Goal: Transaction & Acquisition: Register for event/course

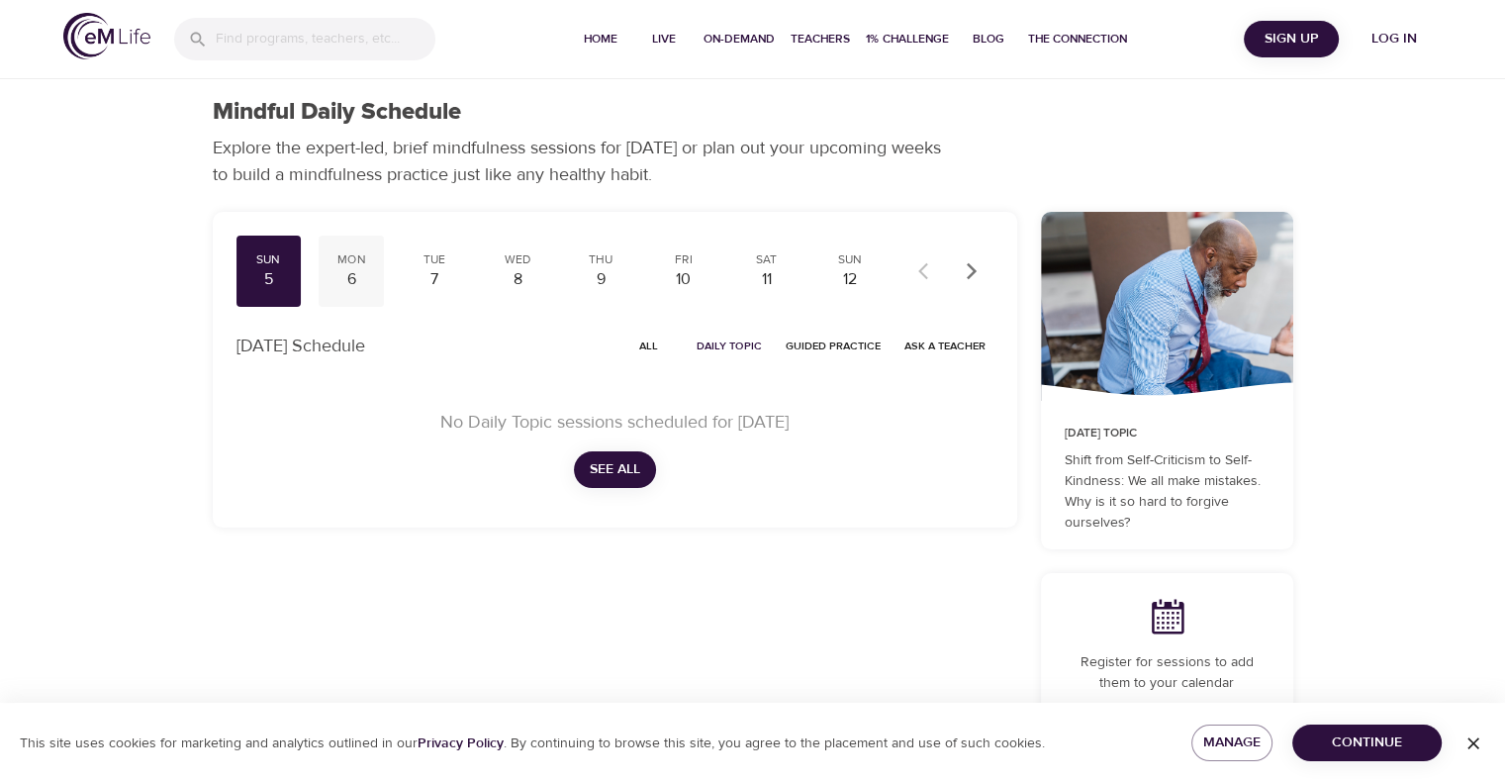
click at [345, 266] on div "Mon" at bounding box center [351, 259] width 49 height 17
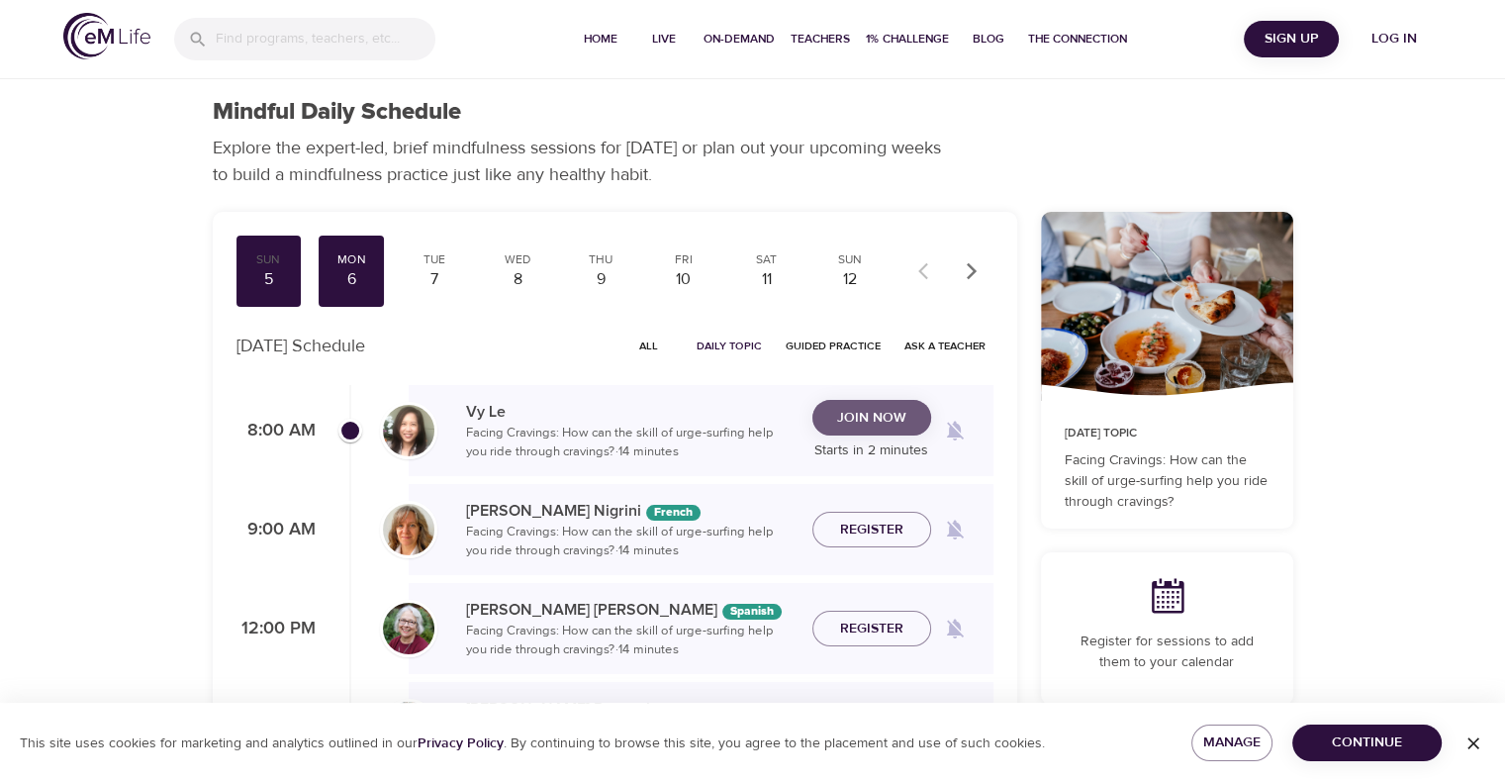
click at [865, 417] on span "Join Now" at bounding box center [871, 418] width 69 height 25
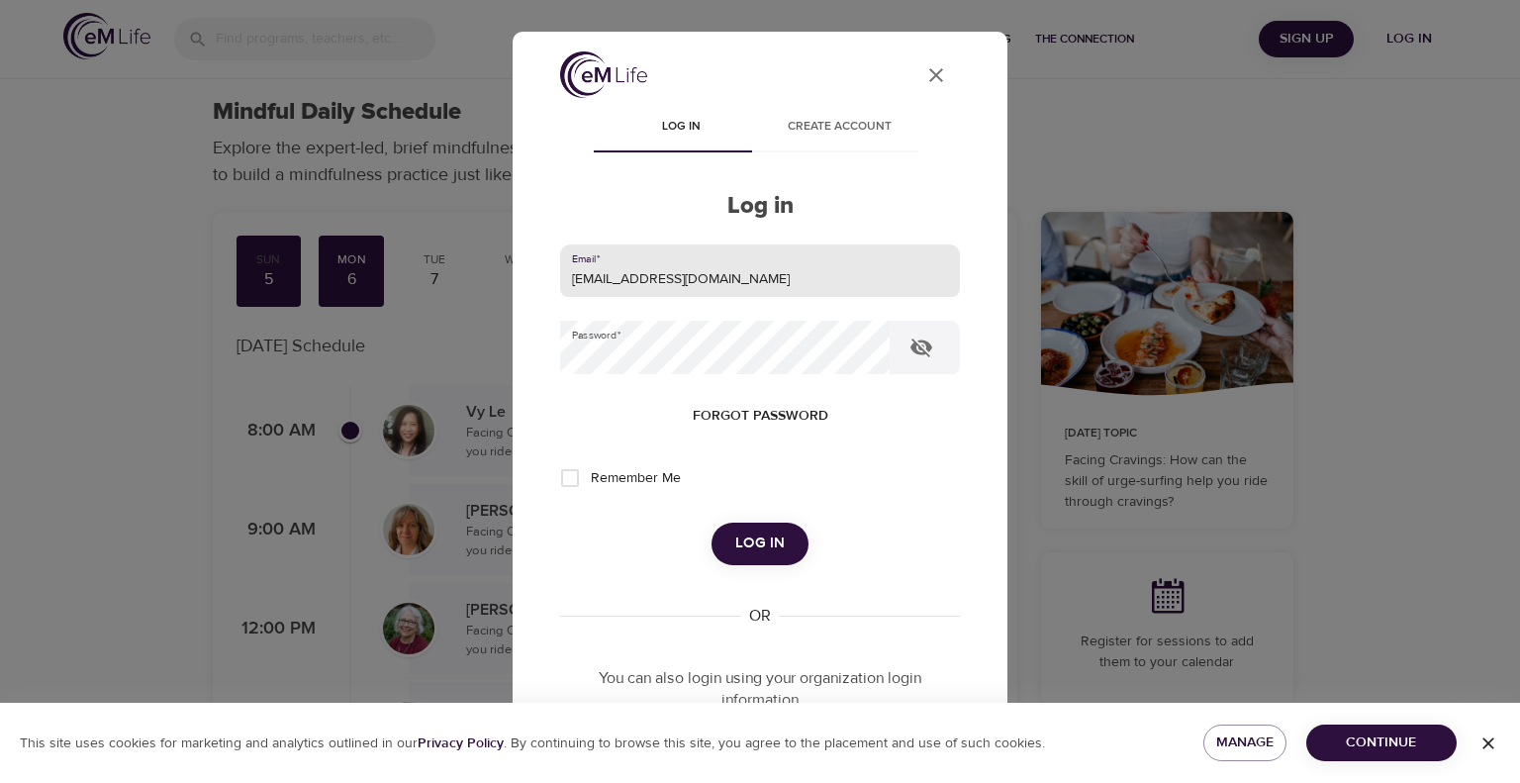
drag, startPoint x: 750, startPoint y: 266, endPoint x: 487, endPoint y: 274, distance: 263.4
click at [491, 270] on div "User Profile Log in Create account Log in Email   * leclercs@aetna.com Password…" at bounding box center [760, 391] width 1520 height 783
type input "whispersll@cox.net"
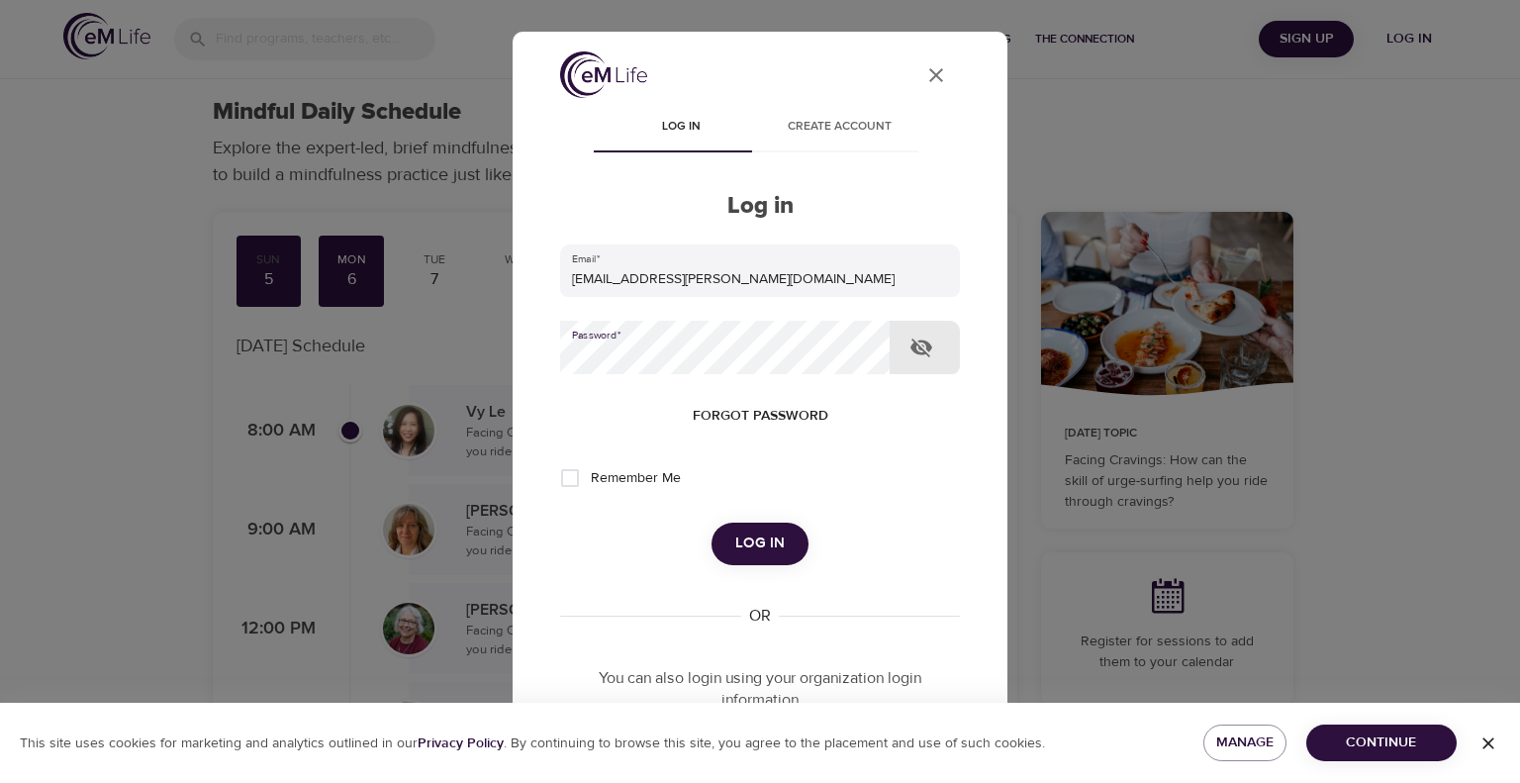
click at [436, 384] on div "User Profile Log in Create account Log in Email   * whispersll@cox.net Password…" at bounding box center [760, 391] width 1520 height 783
click at [712, 523] on button "Log in" at bounding box center [760, 544] width 97 height 42
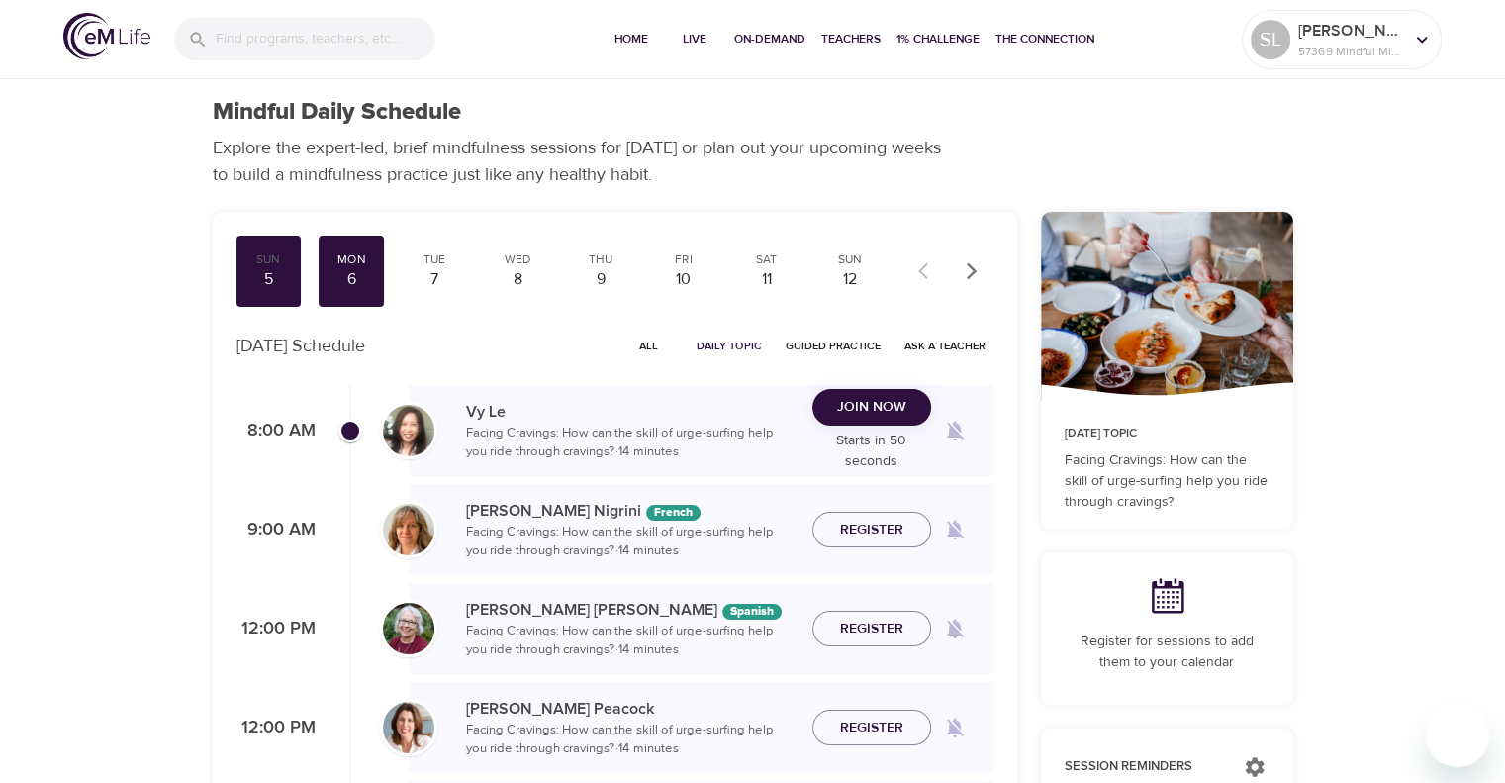
checkbox input "true"
click at [867, 401] on span "Join Now" at bounding box center [871, 407] width 69 height 25
